Goal: Task Accomplishment & Management: Manage account settings

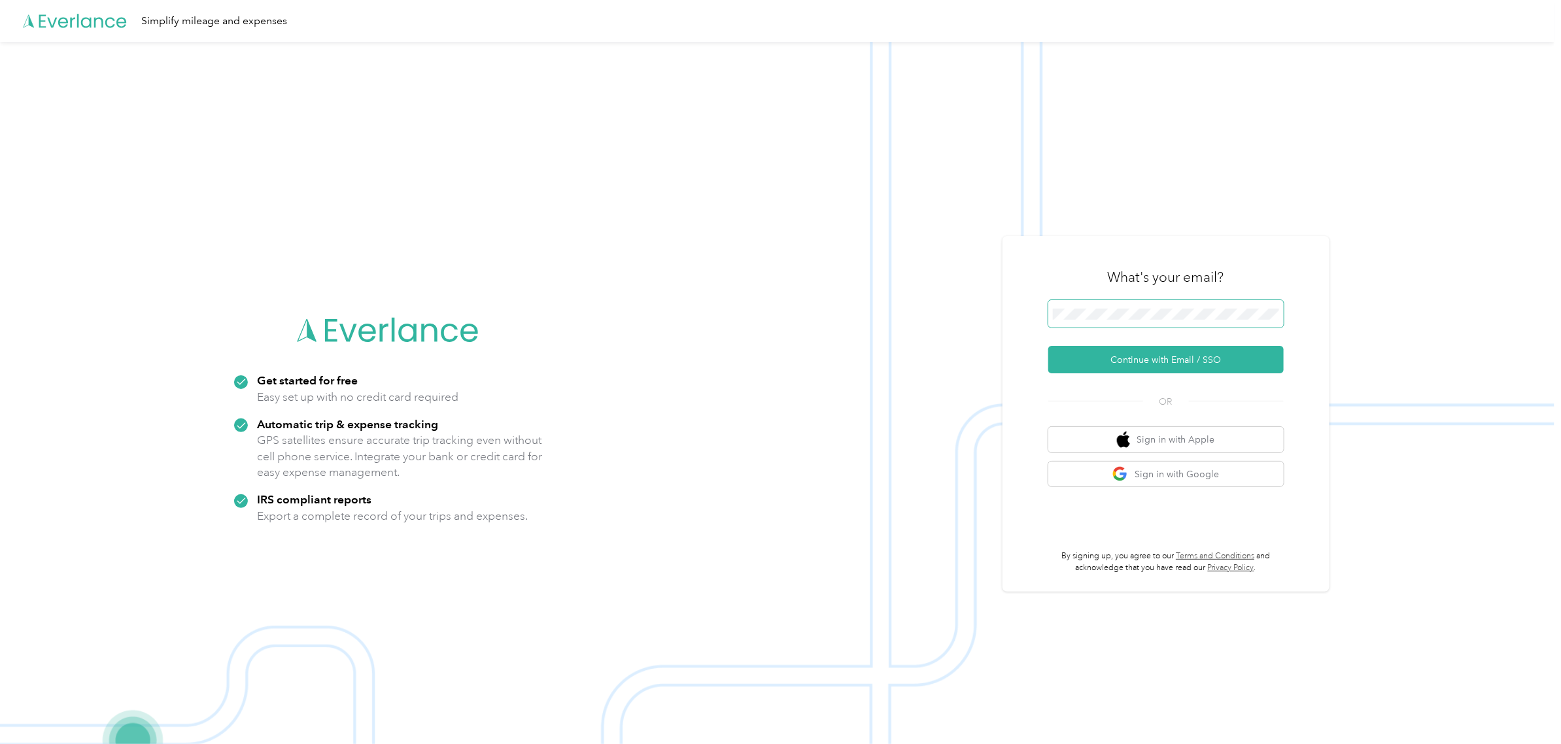
click at [1165, 328] on span at bounding box center [1165, 313] width 235 height 27
click at [1122, 360] on button "Continue with Email / SSO" at bounding box center [1165, 359] width 235 height 27
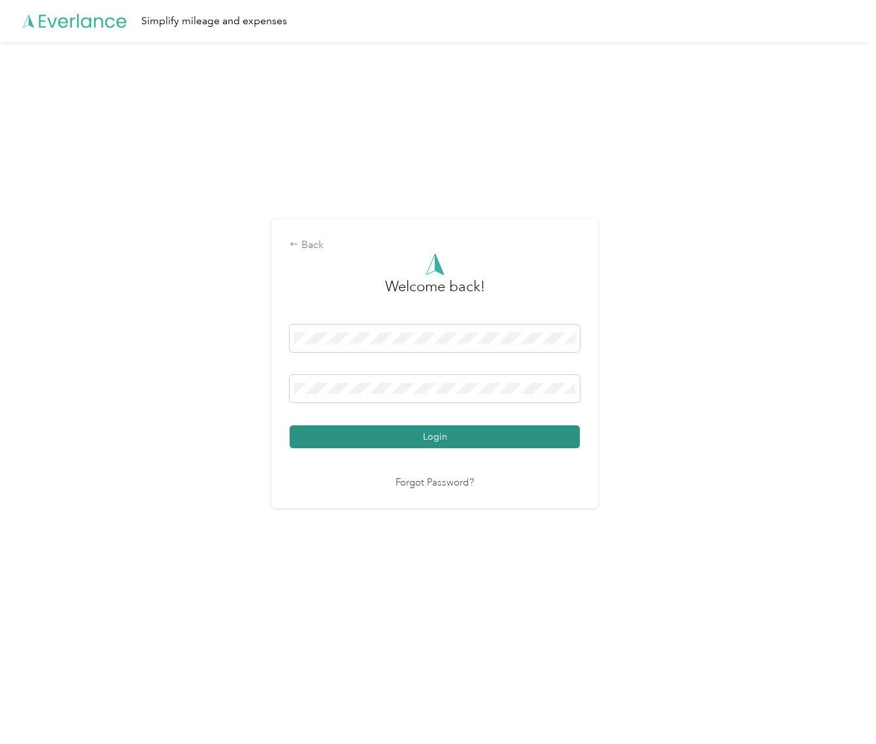
click at [521, 429] on button "Login" at bounding box center [435, 436] width 290 height 23
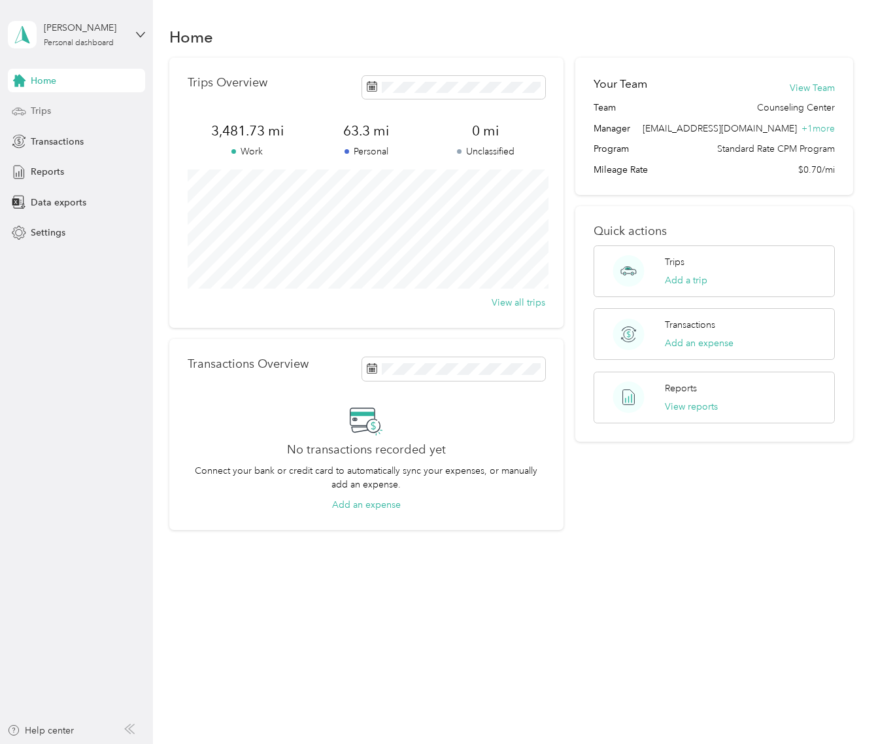
click at [66, 110] on div "Trips" at bounding box center [76, 111] width 137 height 24
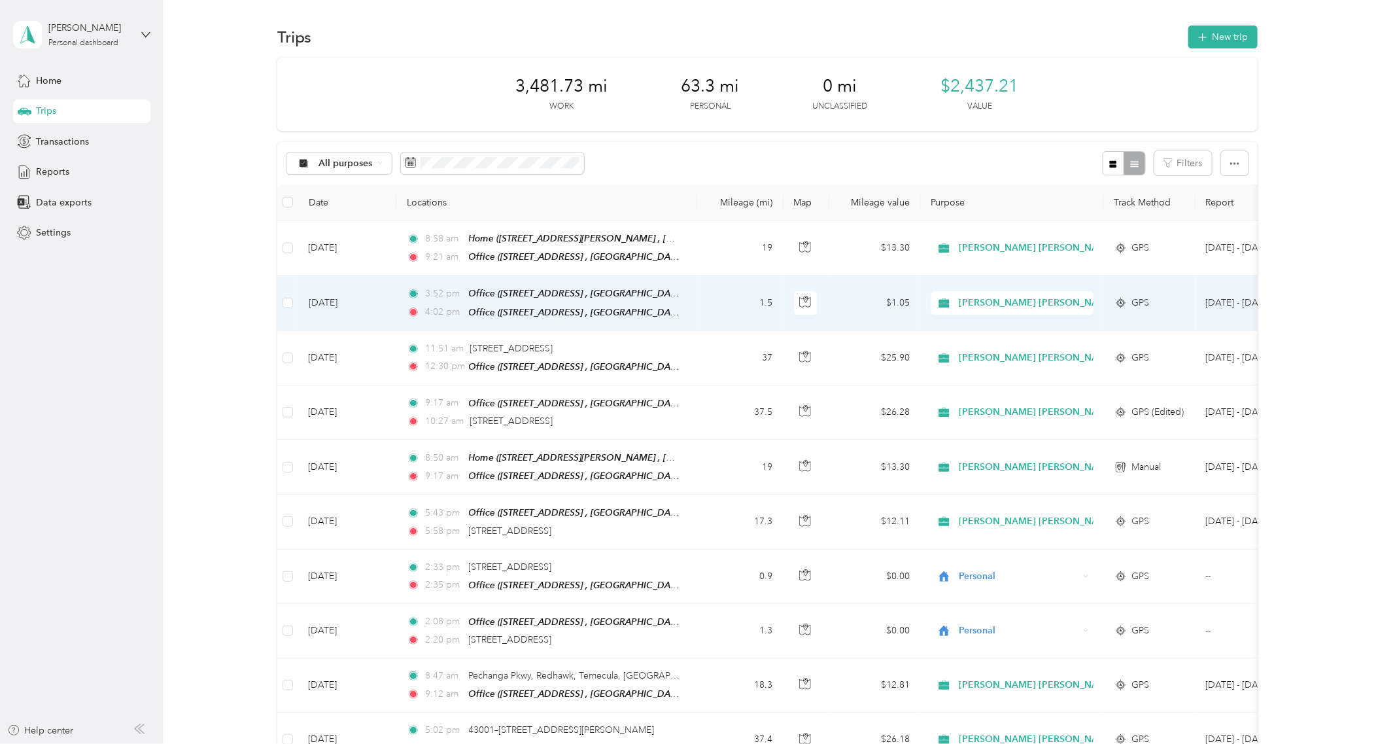
click at [1019, 301] on span "[PERSON_NAME] [PERSON_NAME] Family Agency" at bounding box center [1070, 303] width 222 height 14
click at [1030, 344] on span "Personal" at bounding box center [1082, 349] width 238 height 14
click at [522, 161] on button "button" at bounding box center [515, 162] width 27 height 23
click at [604, 220] on button "Yes" at bounding box center [613, 217] width 26 height 21
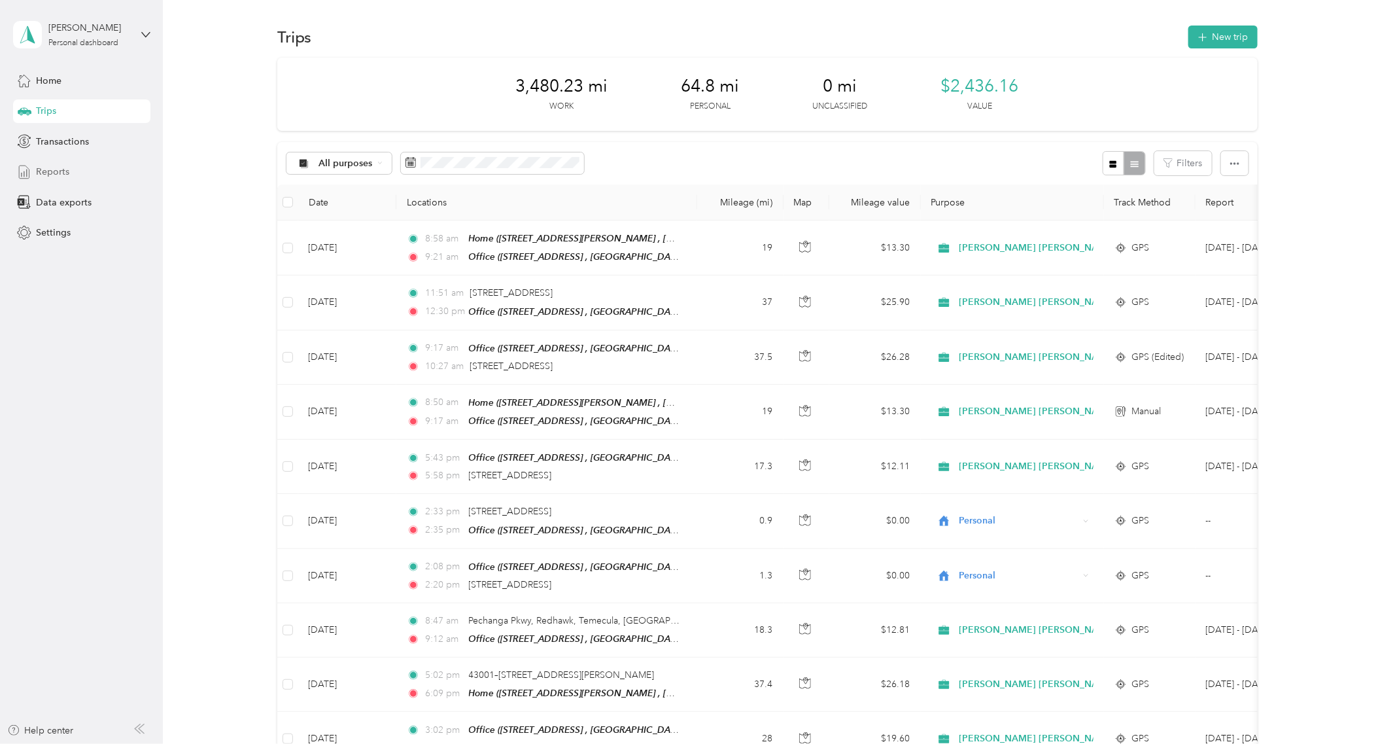
click at [66, 174] on span "Reports" at bounding box center [52, 172] width 33 height 14
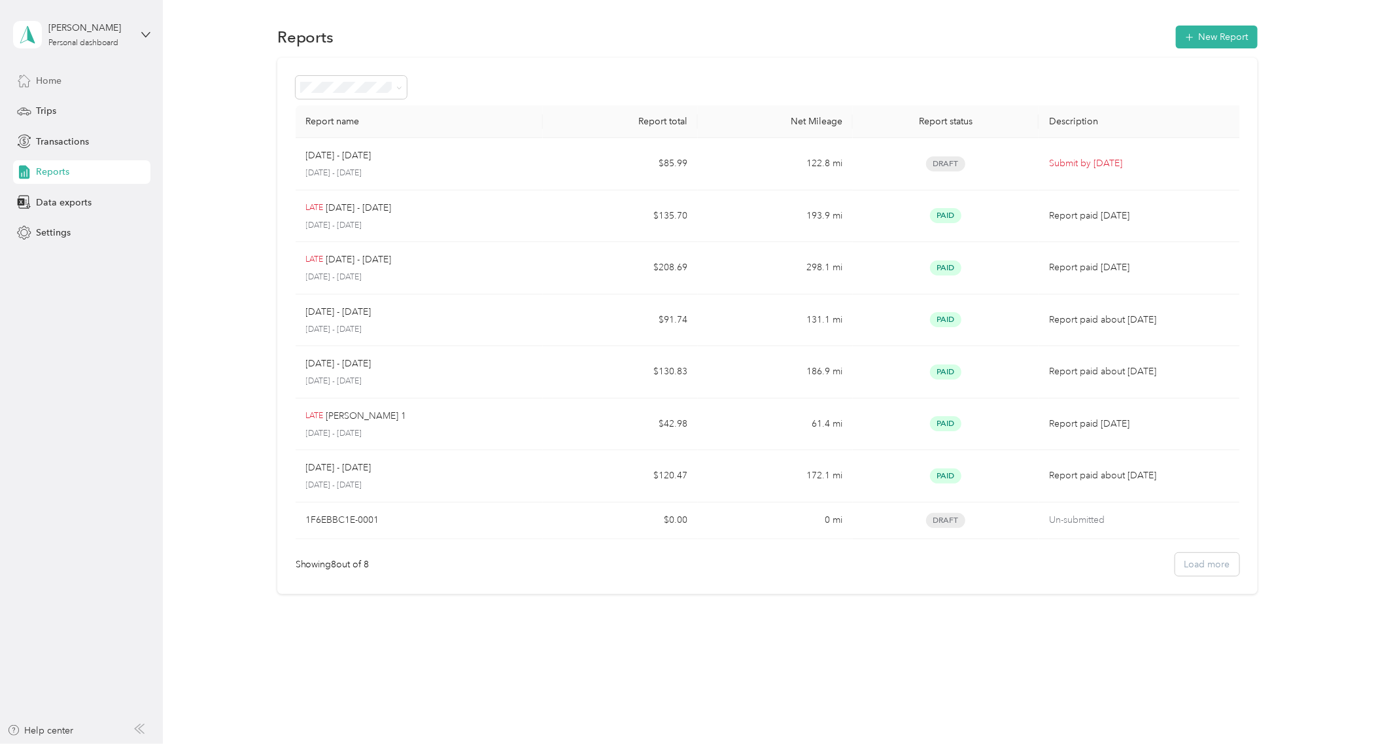
click at [33, 84] on div "Home" at bounding box center [81, 81] width 137 height 24
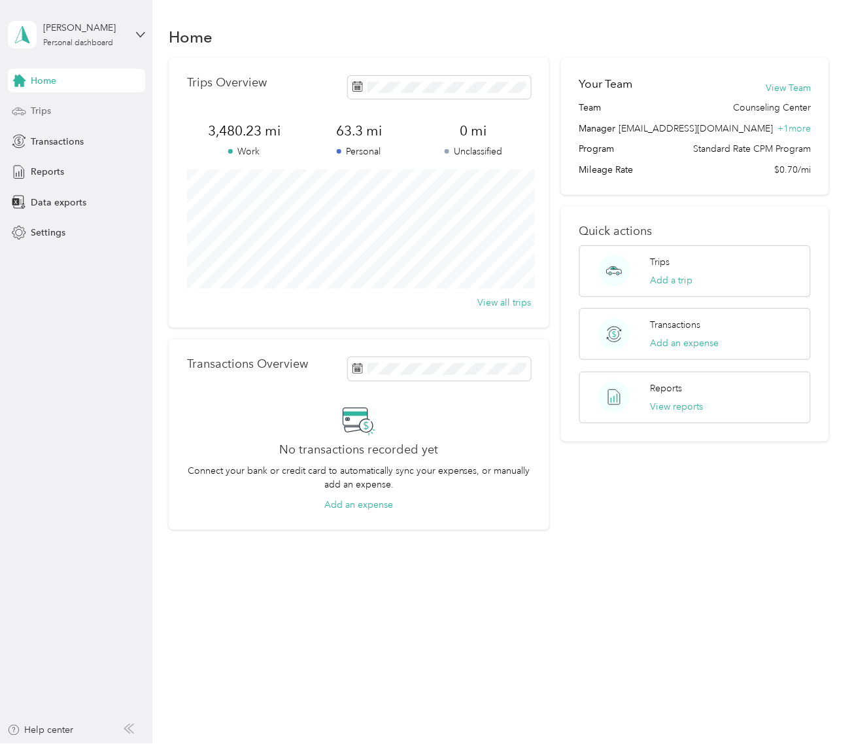
click at [47, 110] on span "Trips" at bounding box center [41, 111] width 20 height 14
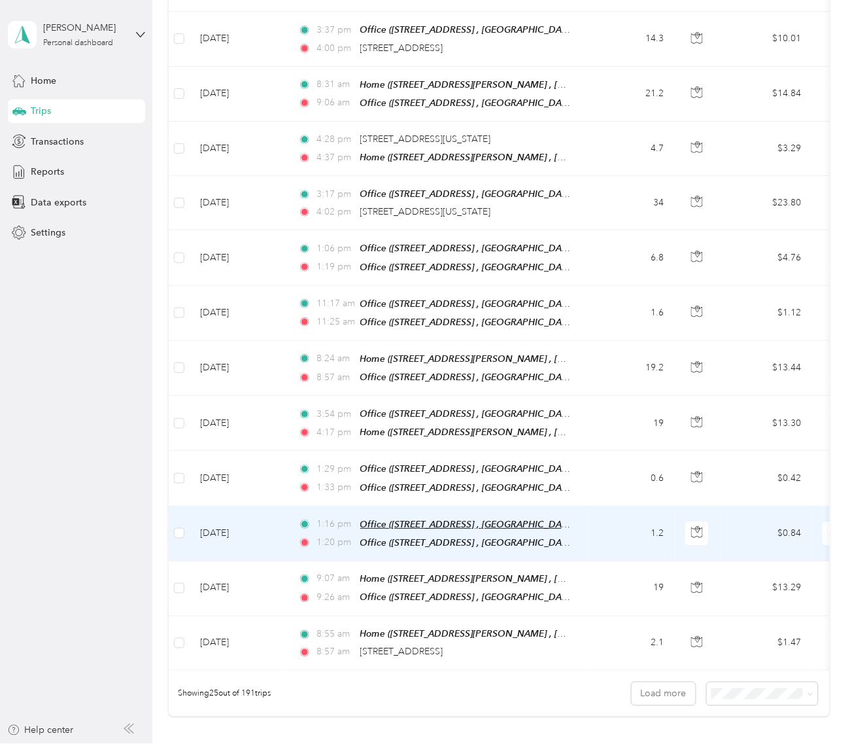
scroll to position [1063, 0]
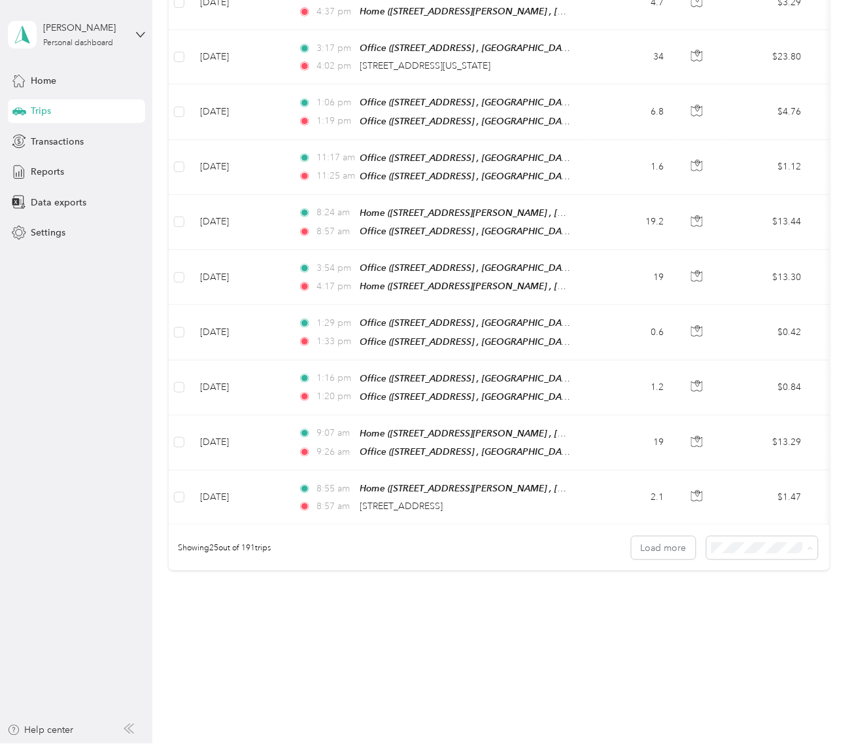
click at [764, 610] on div "100 per load" at bounding box center [757, 611] width 93 height 14
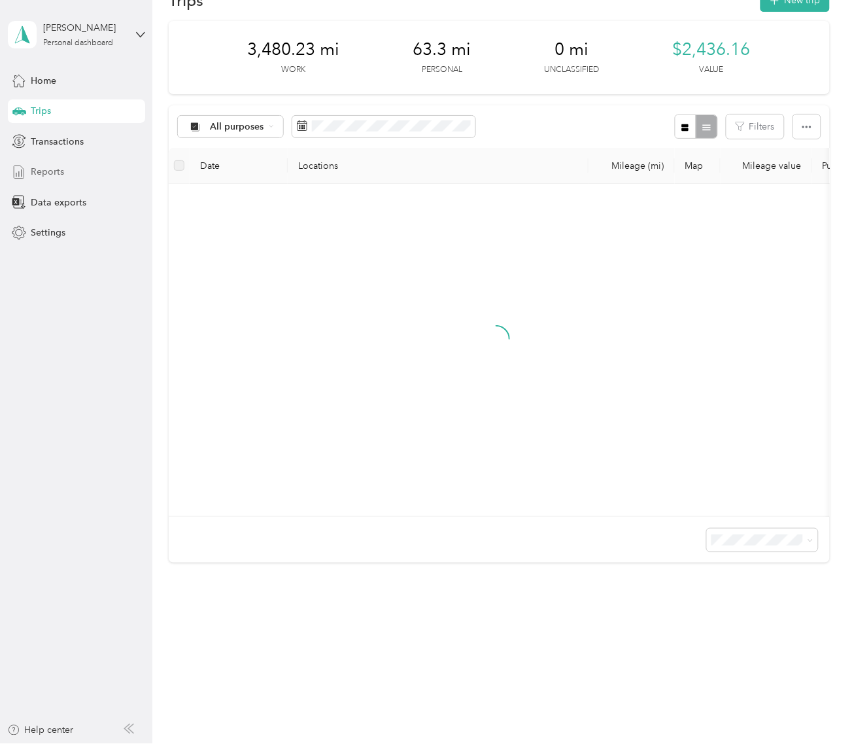
click at [56, 175] on span "Reports" at bounding box center [47, 172] width 33 height 14
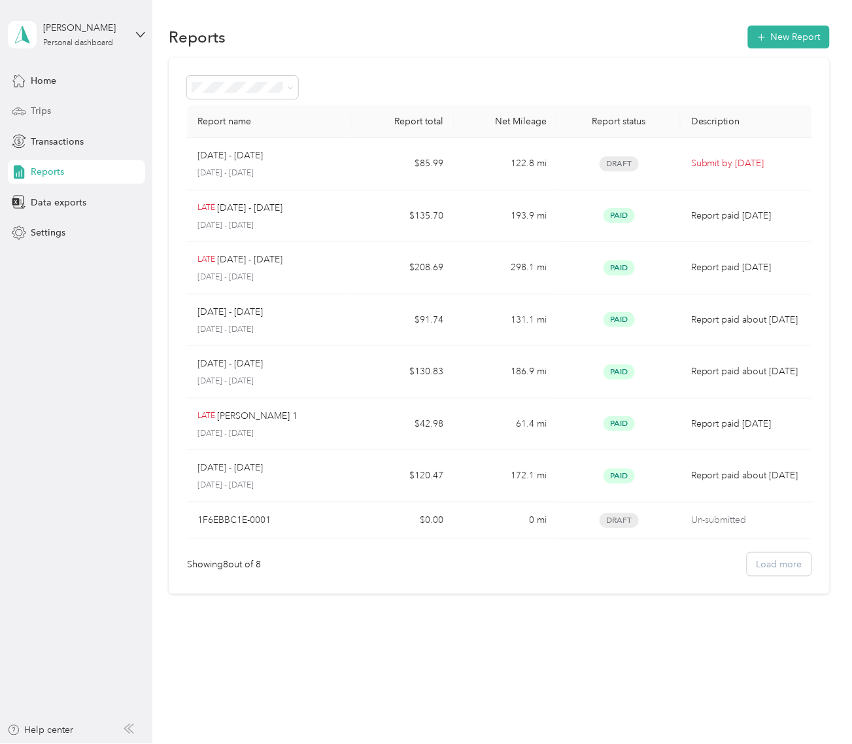
drag, startPoint x: 37, startPoint y: 118, endPoint x: 96, endPoint y: 108, distance: 60.3
click at [37, 118] on div "Trips" at bounding box center [76, 111] width 137 height 24
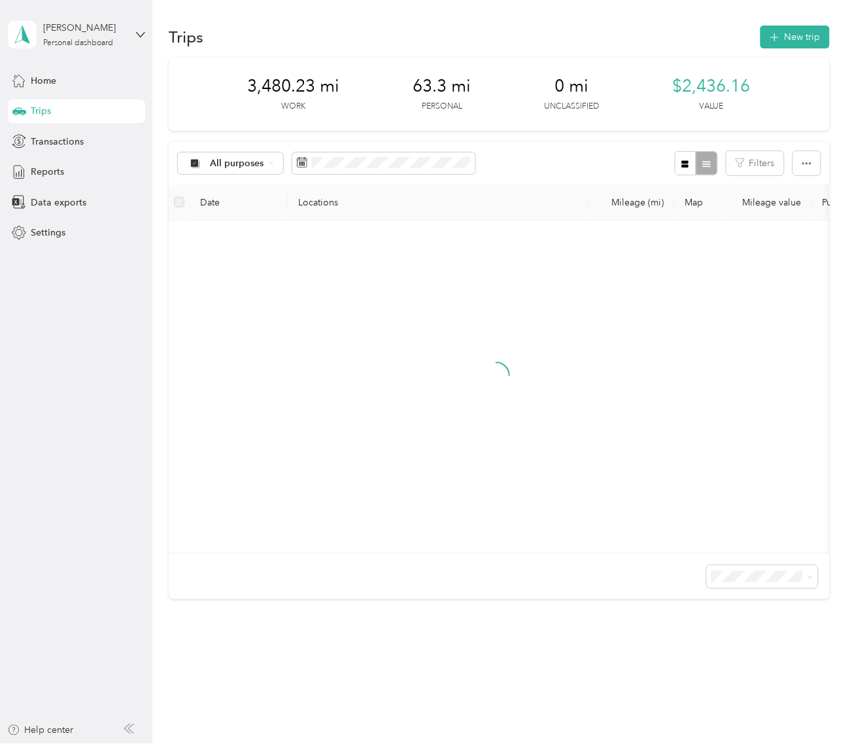
click at [770, 632] on div "50 per load" at bounding box center [757, 636] width 93 height 14
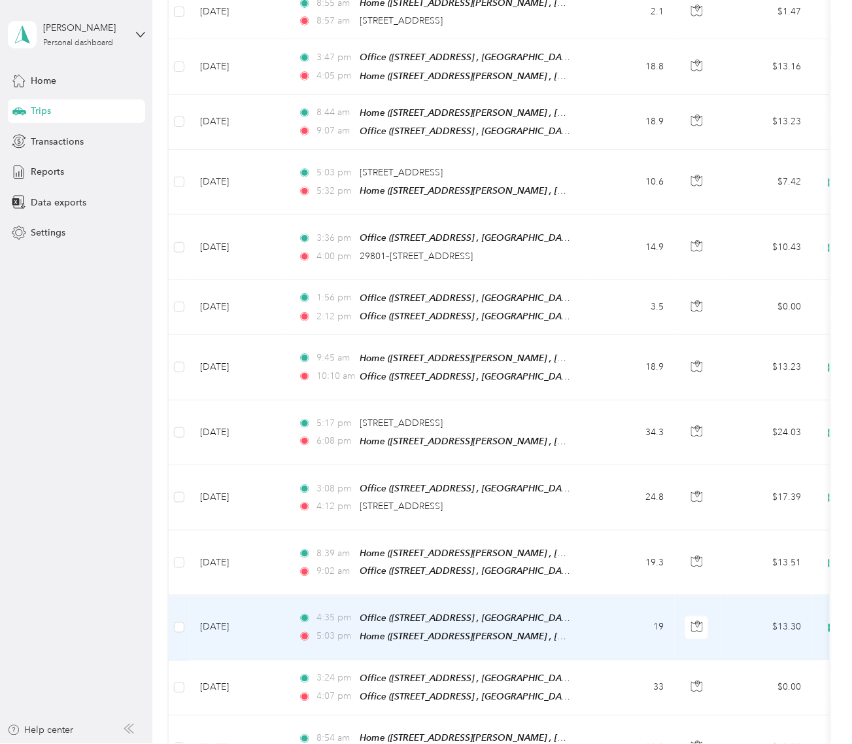
scroll to position [1267, 0]
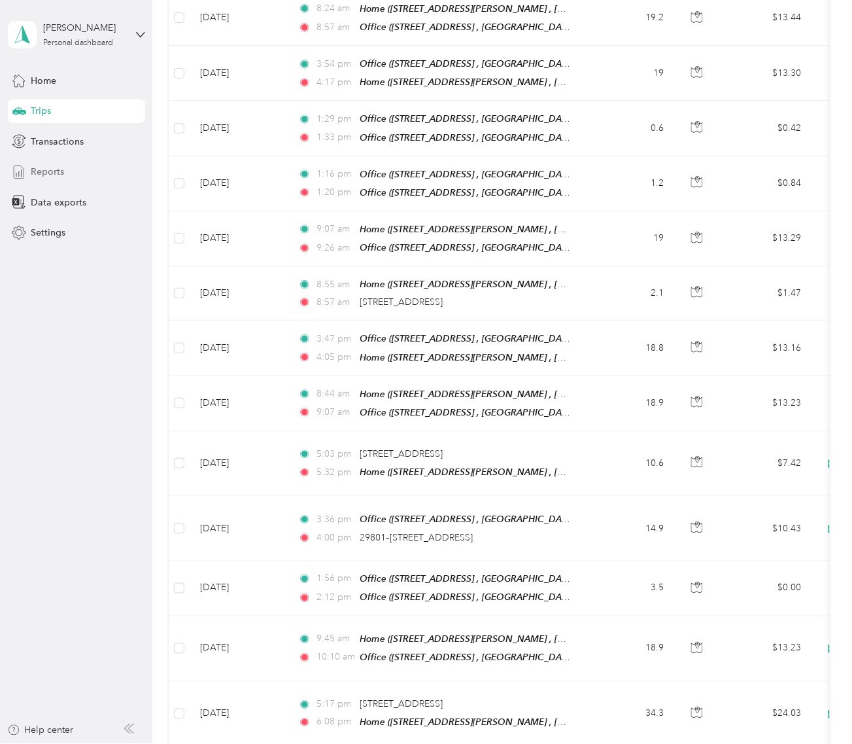
click at [73, 179] on div "Reports" at bounding box center [76, 172] width 137 height 24
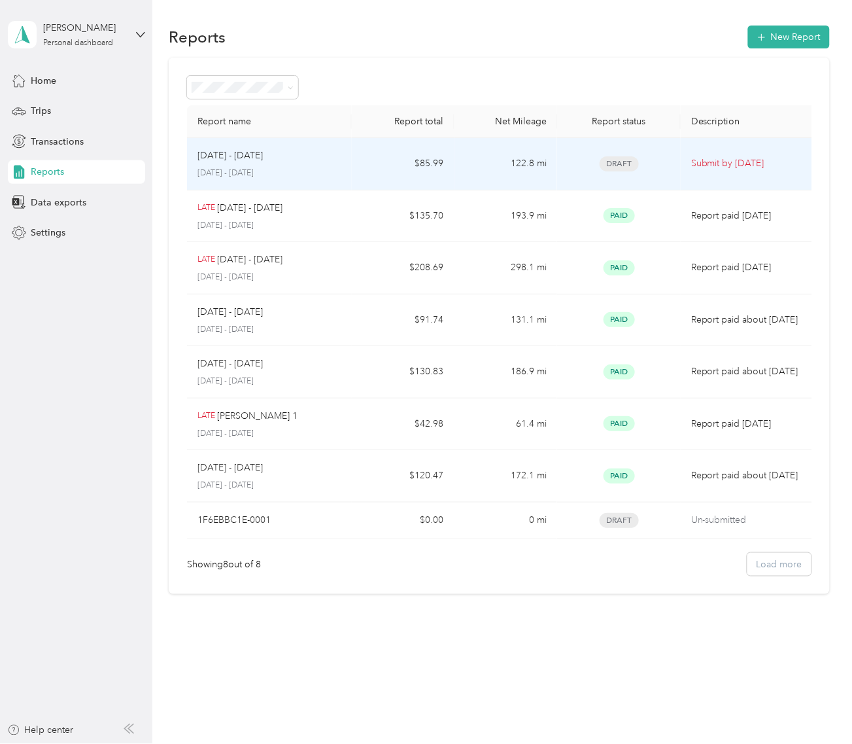
click at [520, 158] on td "122.8 mi" at bounding box center [506, 164] width 103 height 52
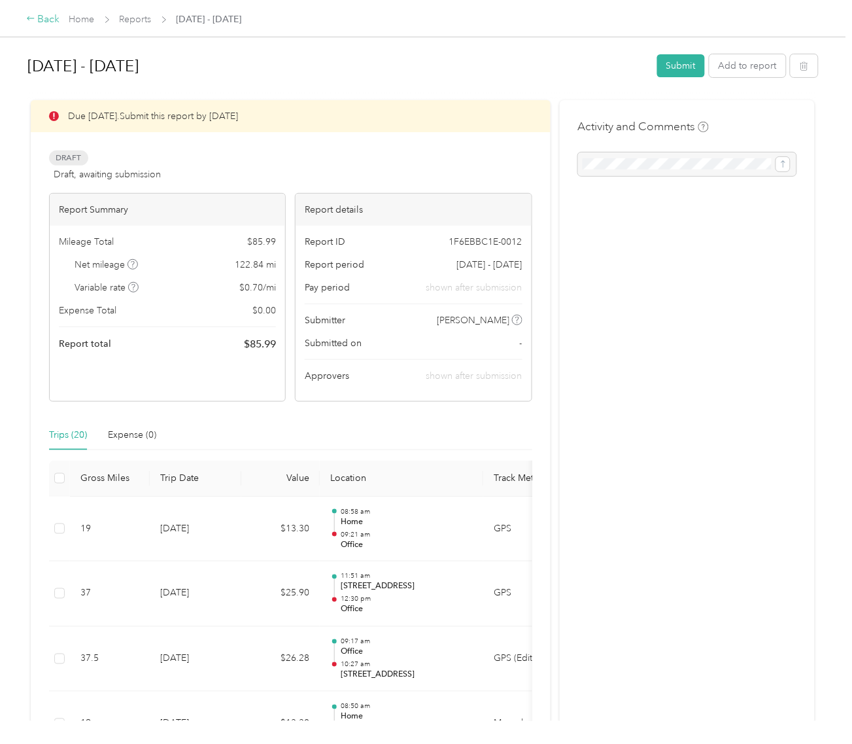
click at [37, 14] on div "Back" at bounding box center [43, 20] width 34 height 16
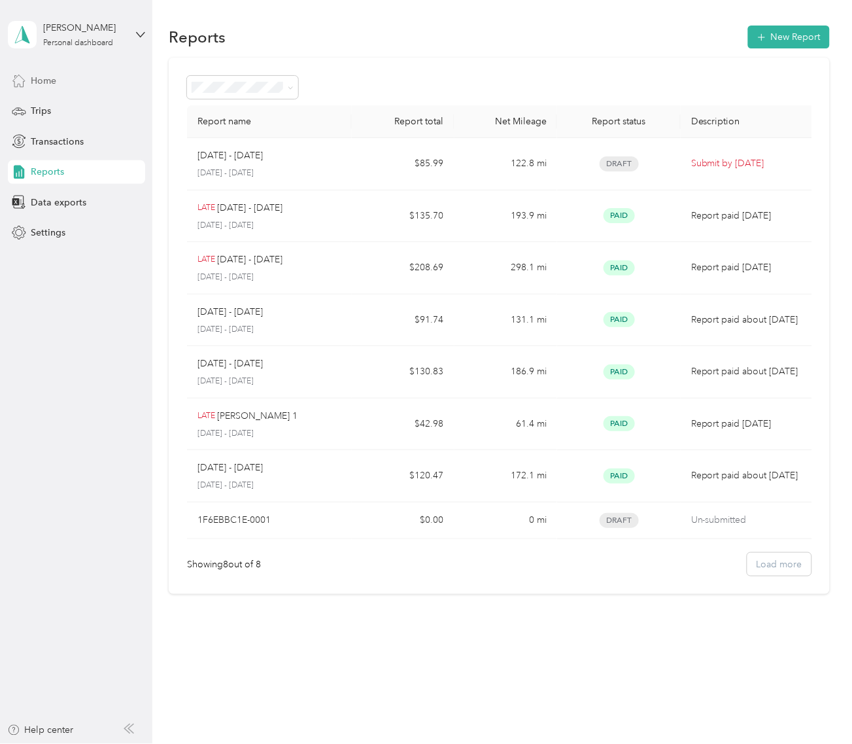
click at [48, 74] on span "Home" at bounding box center [44, 81] width 26 height 14
